Goal: Task Accomplishment & Management: Manage account settings

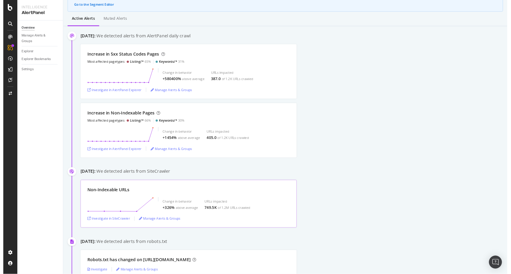
scroll to position [100, 0]
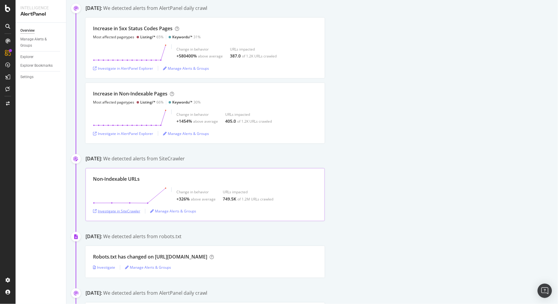
click at [129, 213] on div "Investigate in SiteCrawler" at bounding box center [116, 211] width 47 height 5
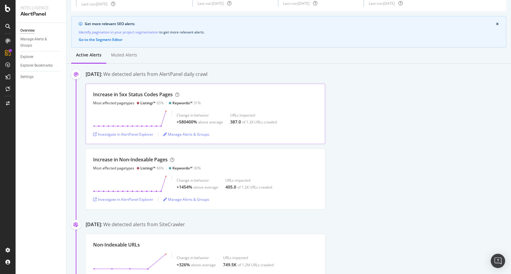
scroll to position [34, 0]
click at [338, 128] on div "Increase in 5xx Status Codes Pages Most affected pagetypes Listing/* 65% Keywor…" at bounding box center [298, 113] width 425 height 60
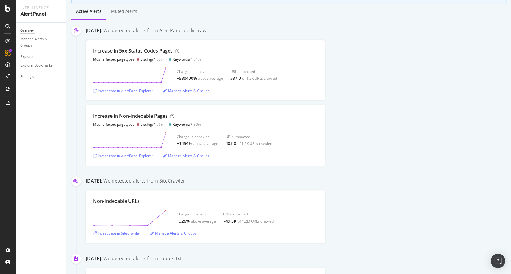
scroll to position [78, 0]
click at [171, 231] on div "Manage Alerts & Groups" at bounding box center [173, 232] width 46 height 5
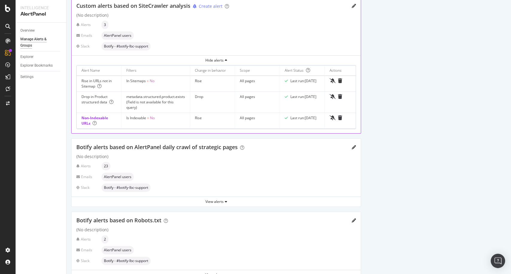
click at [66, 109] on div "Create a new group All groups containing the alert Non-Indexable URLs are expan…" at bounding box center [215, 158] width 299 height 409
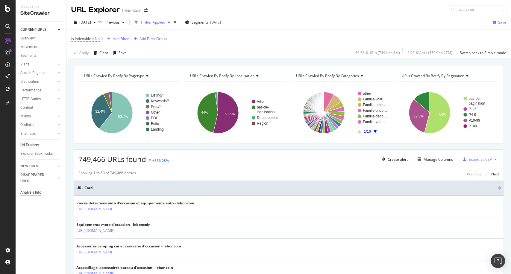
click at [32, 190] on div "Analysis Info" at bounding box center [30, 193] width 21 height 6
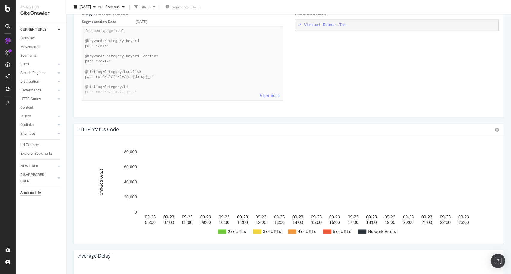
scroll to position [528, 0]
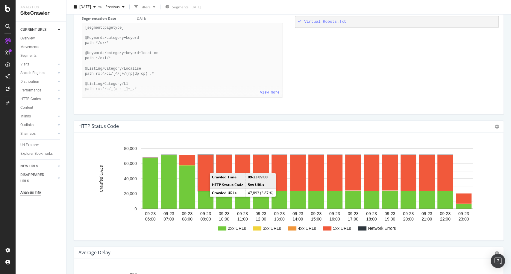
click at [207, 174] on rect "A chart." at bounding box center [206, 173] width 16 height 36
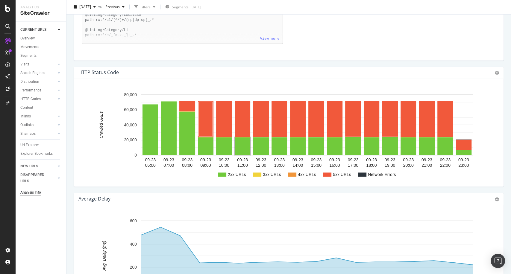
scroll to position [582, 0]
click at [204, 67] on div "HTTP Status Code Chart (by Value) Chart (by Percentage) Table Expand Export as …" at bounding box center [288, 73] width 429 height 12
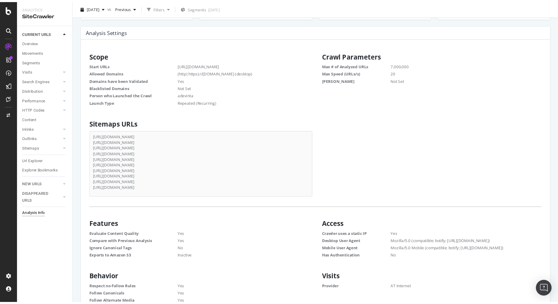
scroll to position [10, 0]
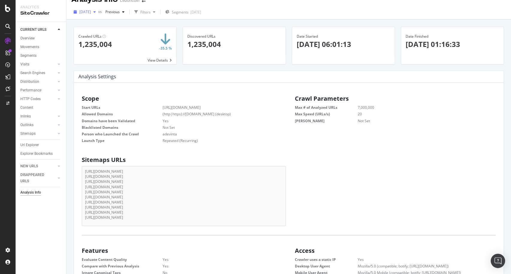
click at [96, 13] on icon "button" at bounding box center [94, 12] width 2 height 4
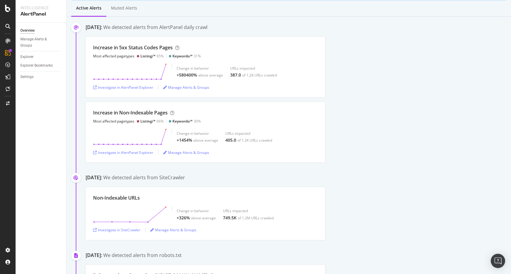
scroll to position [80, 0]
click at [144, 98] on div "Increase in 5xx Status Codes Pages Most affected pagetypes Listing/* 65% Keywor…" at bounding box center [298, 100] width 425 height 126
